Goal: Task Accomplishment & Management: Complete application form

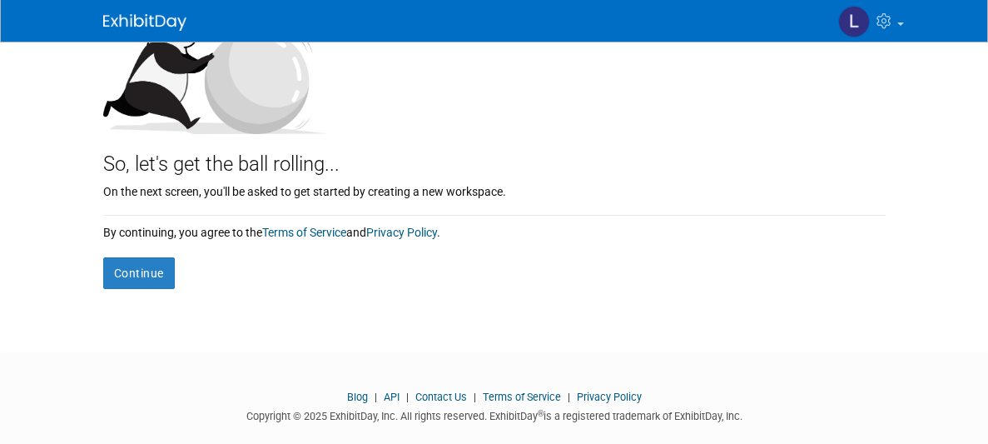
scroll to position [242, 0]
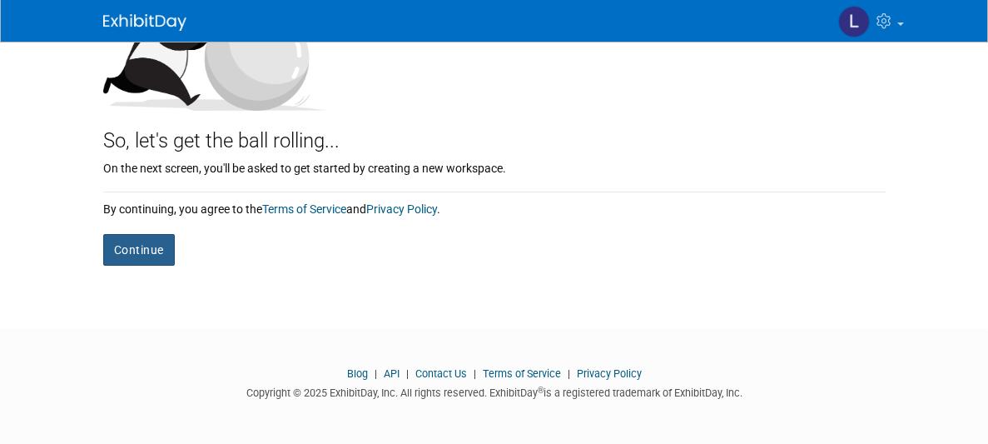
click at [166, 241] on button "Continue" at bounding box center [139, 250] width 72 height 32
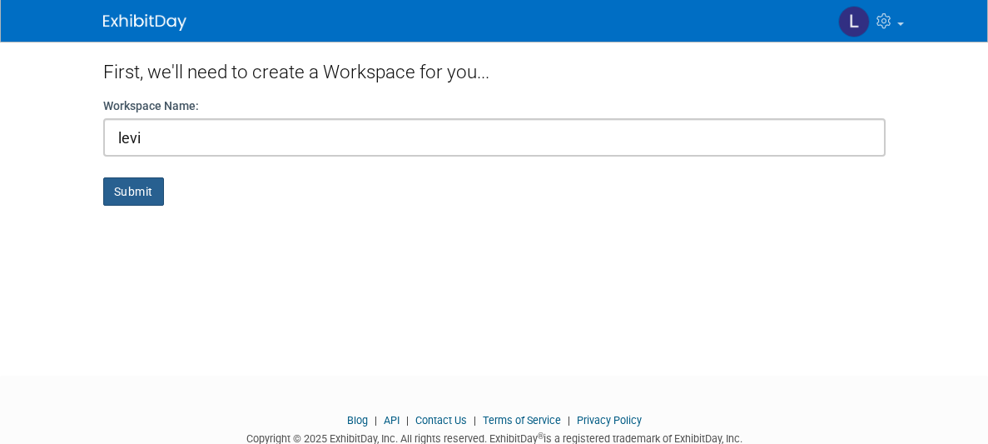
type input "levi"
click at [148, 189] on button "Submit" at bounding box center [133, 191] width 61 height 28
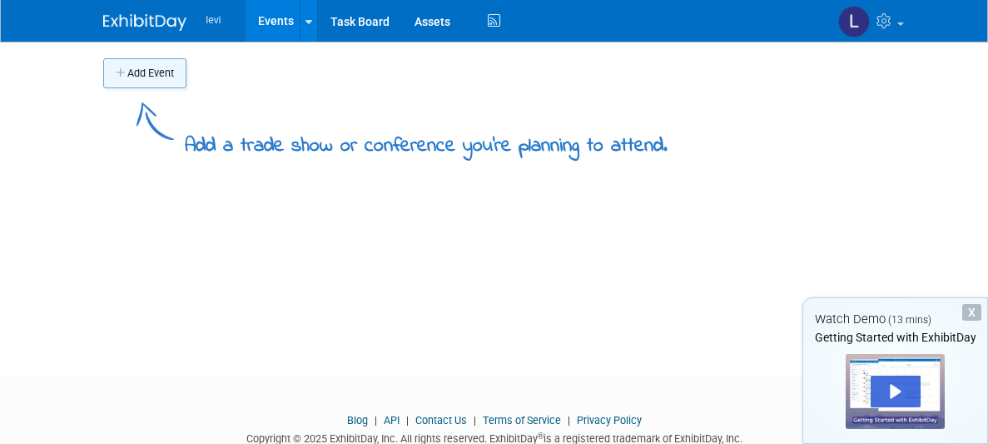
click at [160, 76] on button "Add Event" at bounding box center [144, 73] width 83 height 30
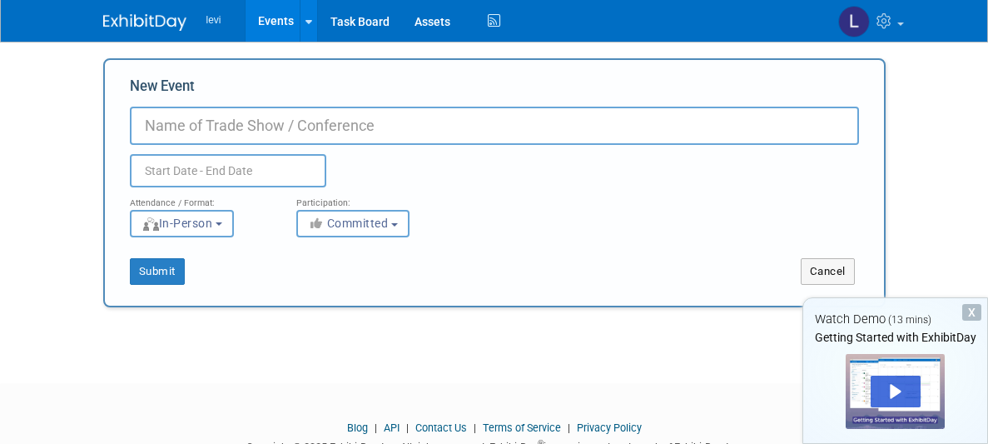
click at [256, 115] on input "New Event" at bounding box center [494, 126] width 729 height 38
type input "levi"
click at [300, 166] on input "text" at bounding box center [228, 170] width 196 height 33
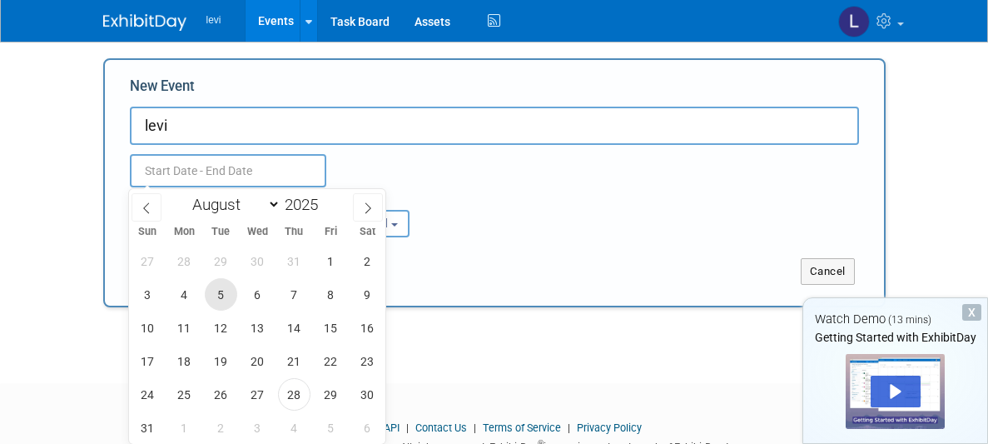
click at [234, 301] on span "5" at bounding box center [221, 294] width 32 height 32
type input "[DATE] to [DATE]"
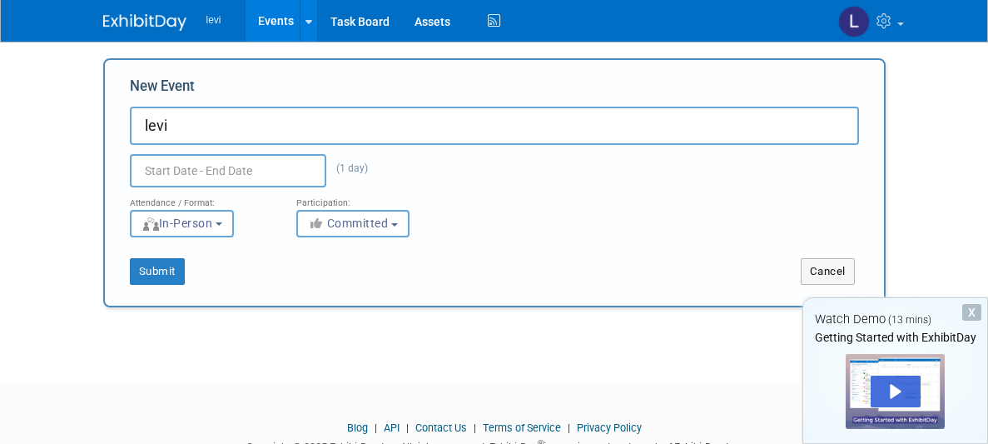
type input "[DATE] to [DATE]"
click at [435, 215] on div "<i class="fas fa-thumbs-up" style="color: #a5a5a5; padding-right: 2px; min-widt…" at bounding box center [367, 223] width 142 height 27
click at [191, 221] on span "In-Person" at bounding box center [178, 222] width 72 height 13
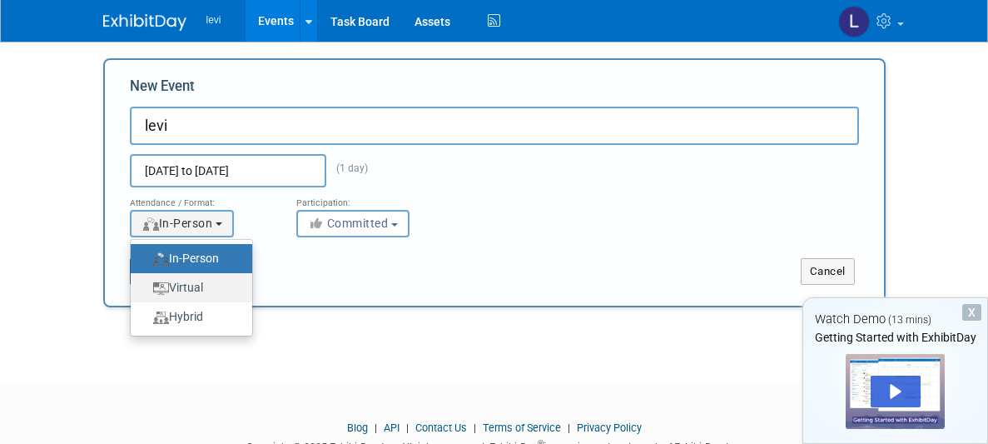
click at [201, 290] on label "Virtual" at bounding box center [187, 287] width 97 height 22
click at [146, 290] on input "Virtual" at bounding box center [140, 287] width 11 height 11
select select "2"
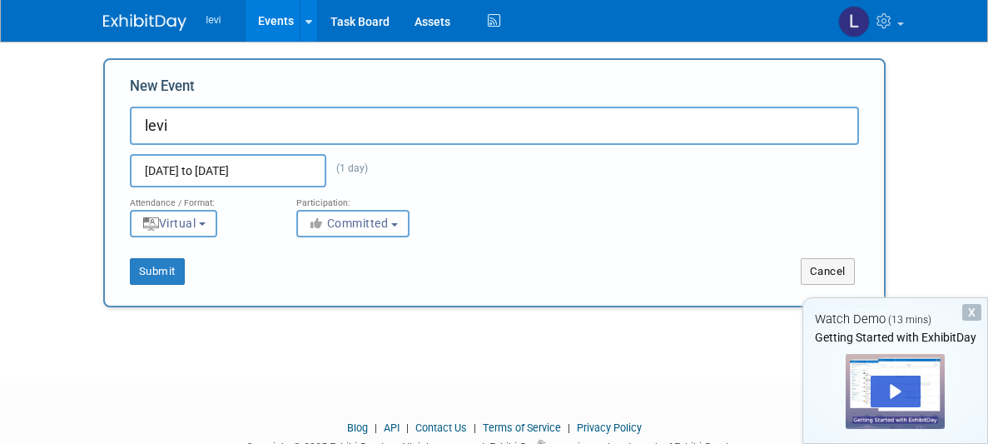
click at [128, 255] on div "Submit Cancel" at bounding box center [494, 260] width 754 height 47
click at [139, 263] on button "Submit" at bounding box center [157, 271] width 55 height 27
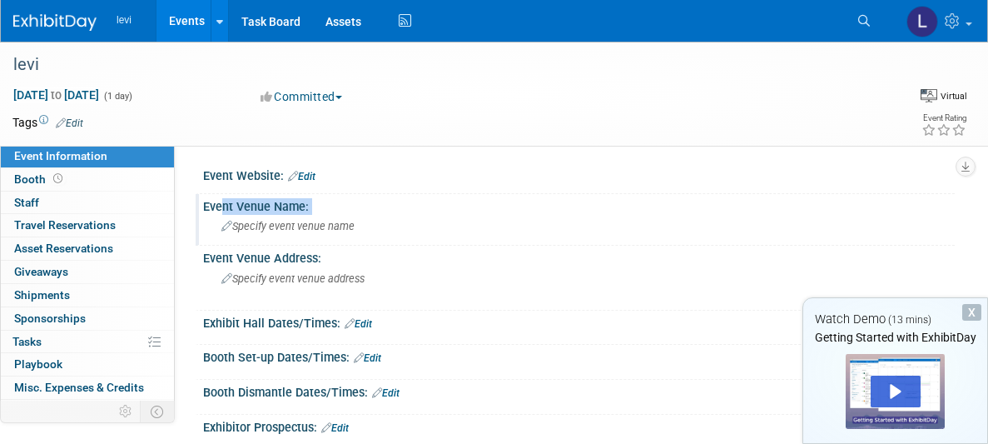
click at [212, 209] on div "Event Venue Name: Specify event venue name" at bounding box center [575, 220] width 759 height 52
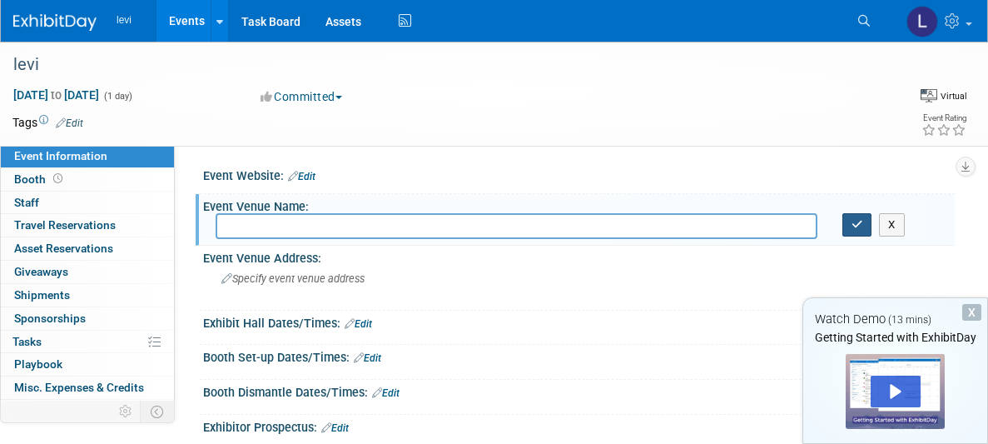
click at [862, 227] on icon "button" at bounding box center [858, 224] width 12 height 11
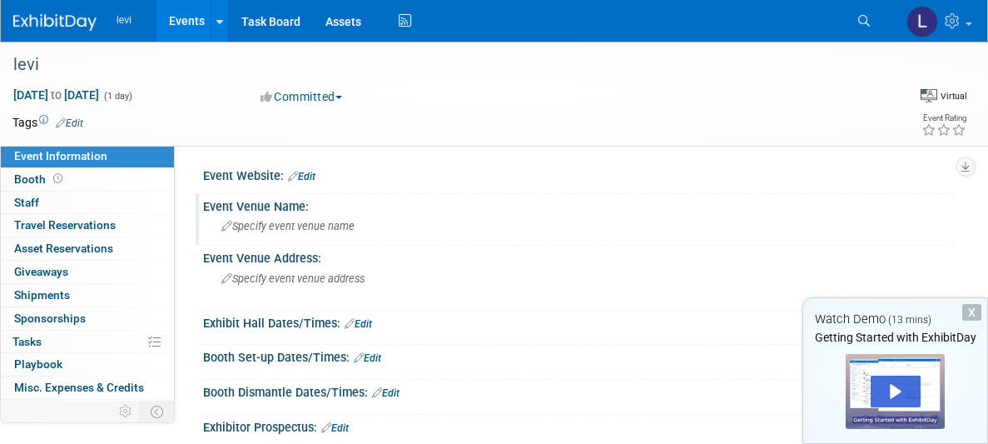
click at [928, 104] on div "Virtual In-Person Hybrid <img src="[URL][DOMAIN_NAME]" style="width: 22px; heig…" at bounding box center [892, 99] width 149 height 25
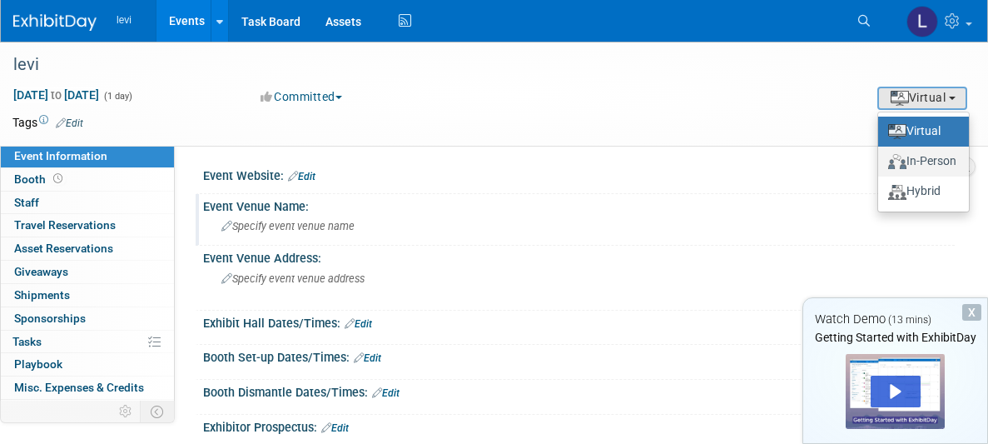
click at [917, 157] on label "In-Person" at bounding box center [924, 161] width 74 height 23
click at [881, 157] on input "In-Person" at bounding box center [875, 161] width 11 height 11
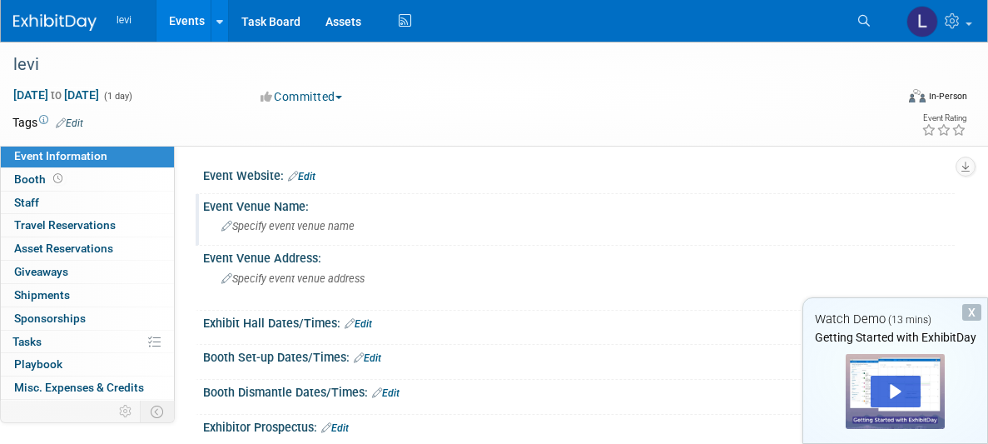
click at [967, 320] on div "Watch Demo (13 mins)" at bounding box center [895, 319] width 184 height 17
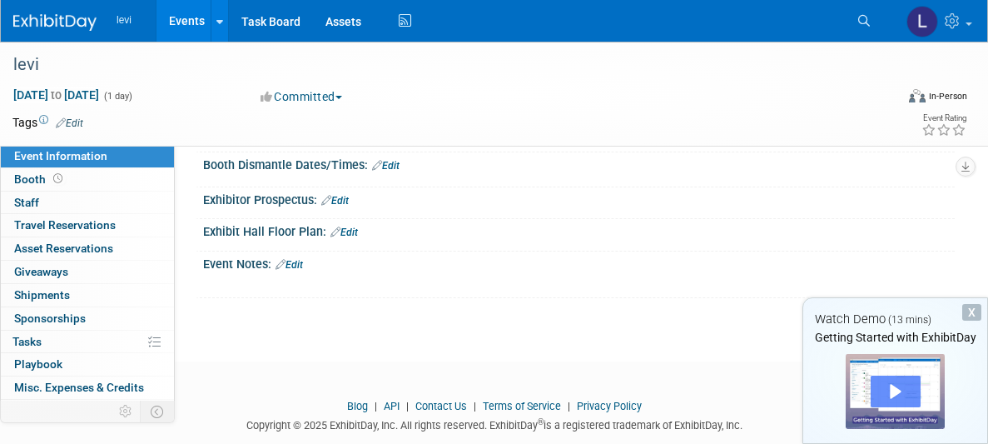
scroll to position [226, 0]
